Goal: Task Accomplishment & Management: Manage account settings

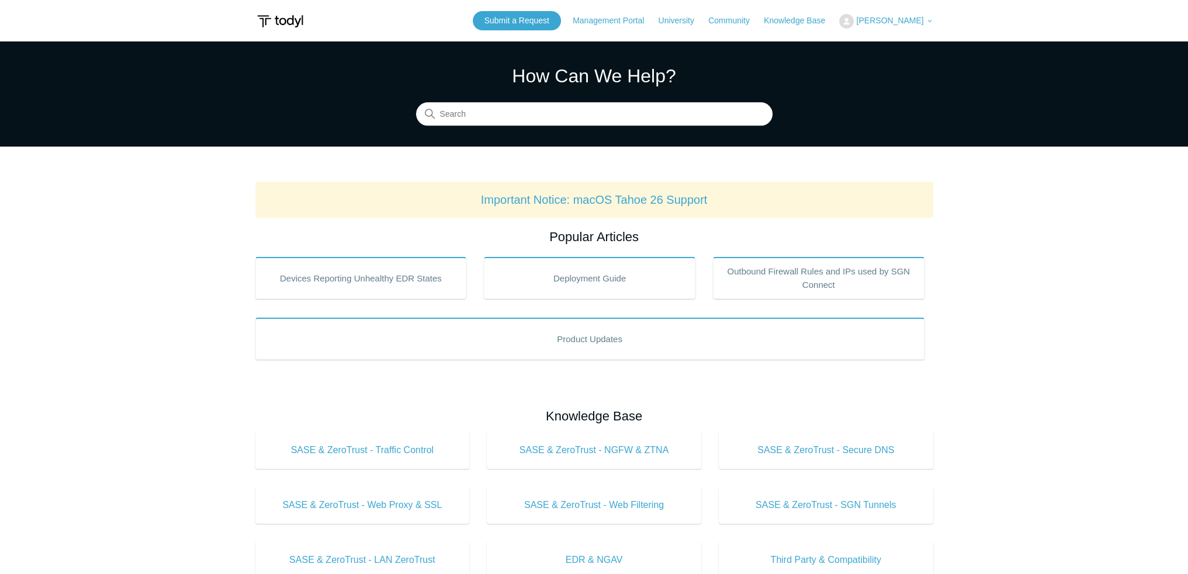
click at [294, 18] on img at bounding box center [280, 22] width 50 height 22
click at [905, 22] on span "[PERSON_NAME]" at bounding box center [889, 20] width 67 height 9
click at [853, 64] on link "Sign out" at bounding box center [897, 66] width 114 height 20
